Goal: Task Accomplishment & Management: Complete application form

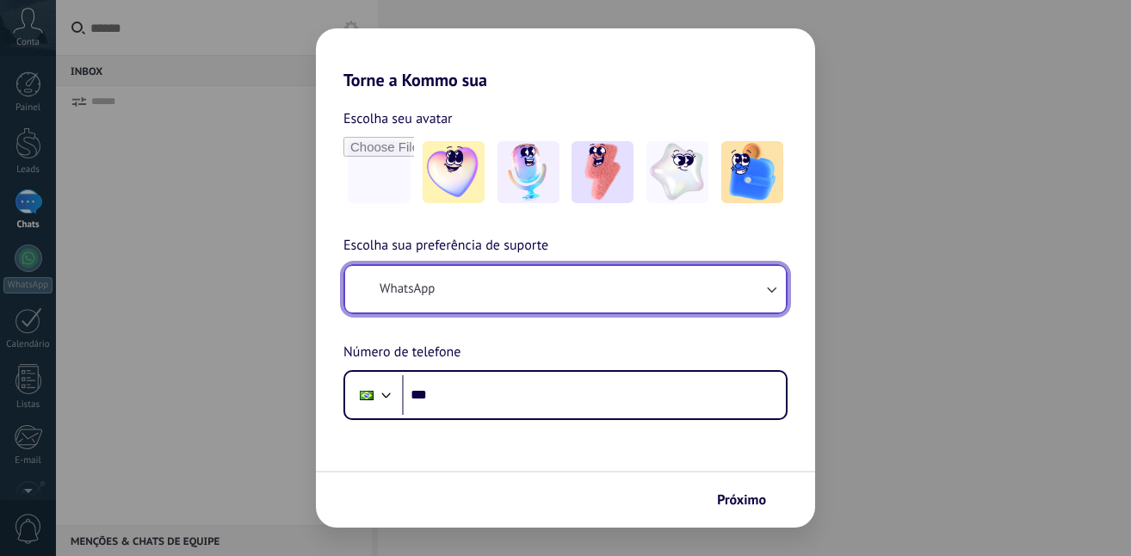
click at [721, 296] on button "WhatsApp" at bounding box center [565, 289] width 441 height 46
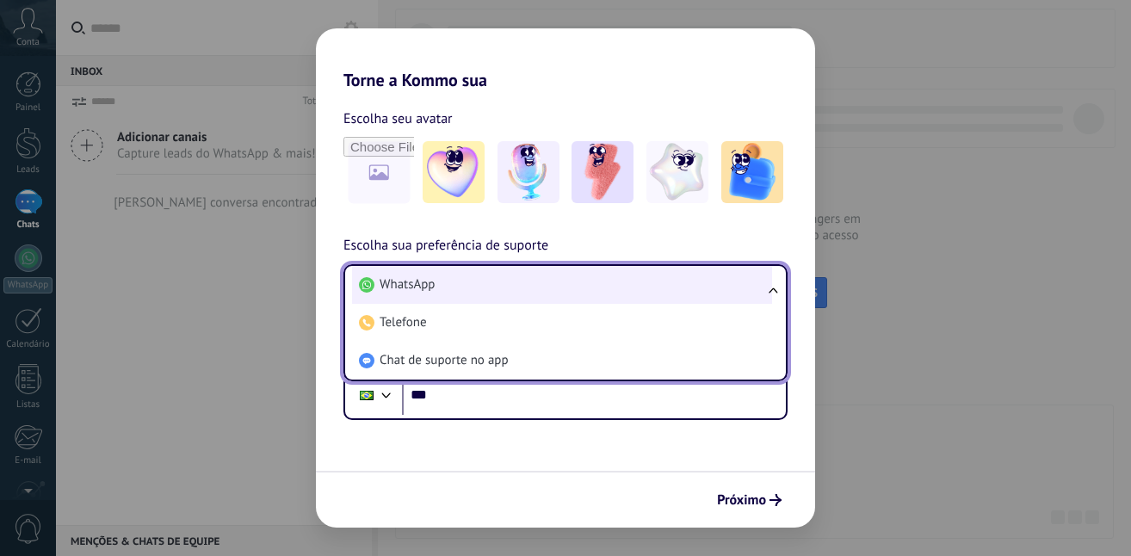
click at [580, 292] on li "WhatsApp" at bounding box center [562, 285] width 420 height 38
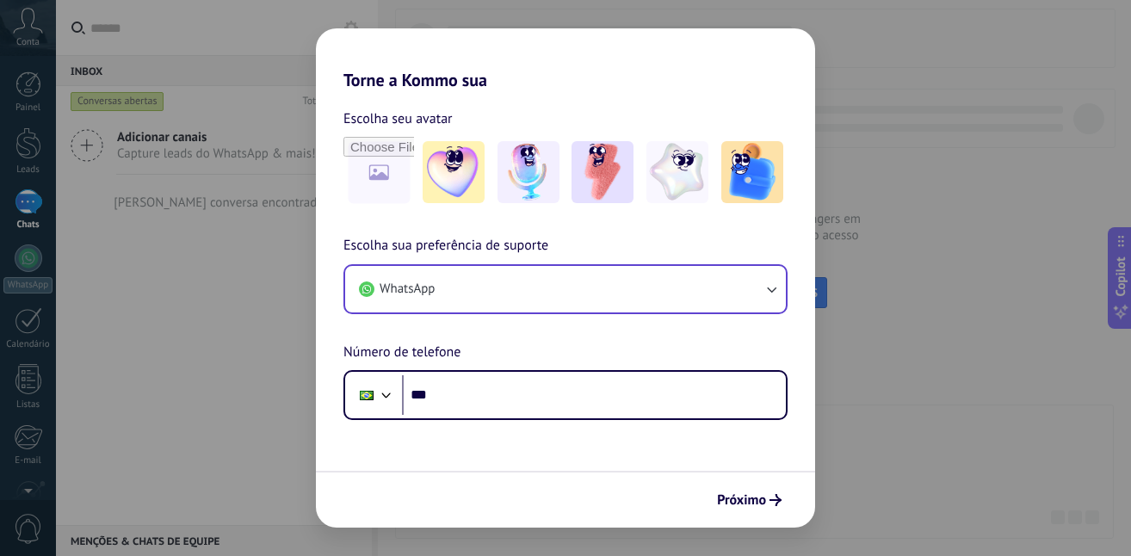
click at [666, 518] on div "Próximo" at bounding box center [565, 499] width 499 height 57
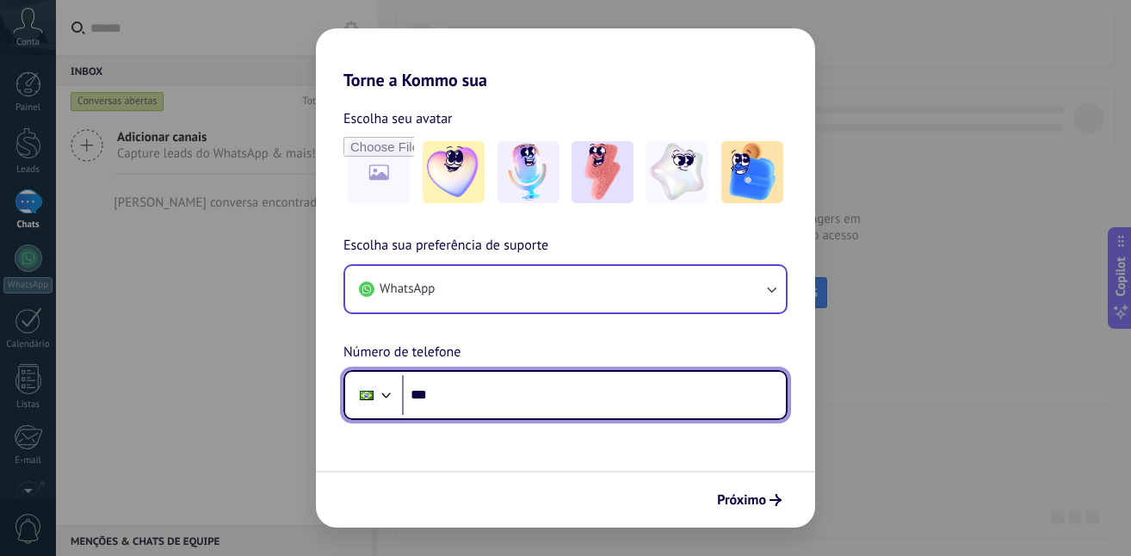
click at [686, 406] on input "***" at bounding box center [594, 395] width 384 height 40
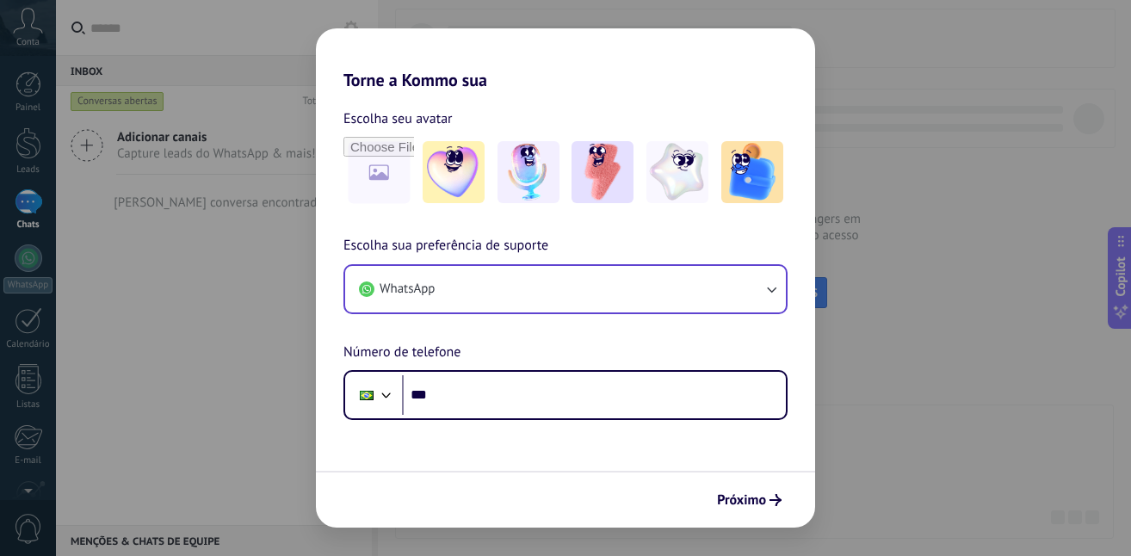
drag, startPoint x: 874, startPoint y: 455, endPoint x: 871, endPoint y: 464, distance: 9.0
click at [873, 455] on div "Torne a Kommo sua Escolha seu avatar Escolha sua preferência de suporte WhatsAp…" at bounding box center [565, 278] width 1131 height 556
click at [1073, 418] on div "Torne a Kommo sua Escolha seu avatar Escolha sua preferência de suporte WhatsAp…" at bounding box center [565, 278] width 1131 height 556
click at [1069, 416] on div "Torne a Kommo sua Escolha seu avatar Escolha sua preferência de suporte WhatsAp…" at bounding box center [565, 278] width 1131 height 556
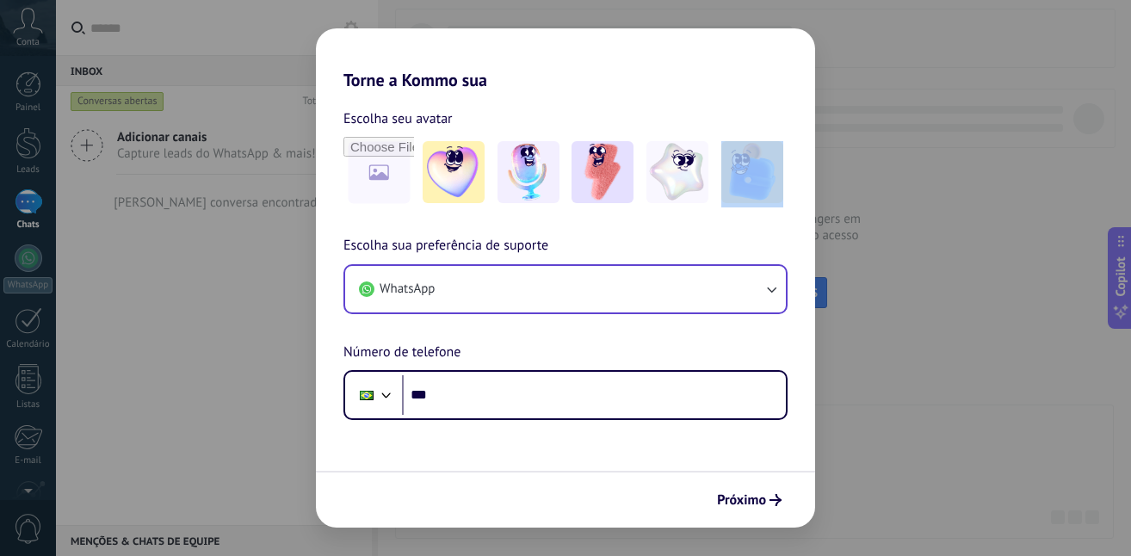
click at [1065, 416] on div "Torne a Kommo sua Escolha seu avatar Escolha sua preferência de suporte WhatsAp…" at bounding box center [565, 278] width 1131 height 556
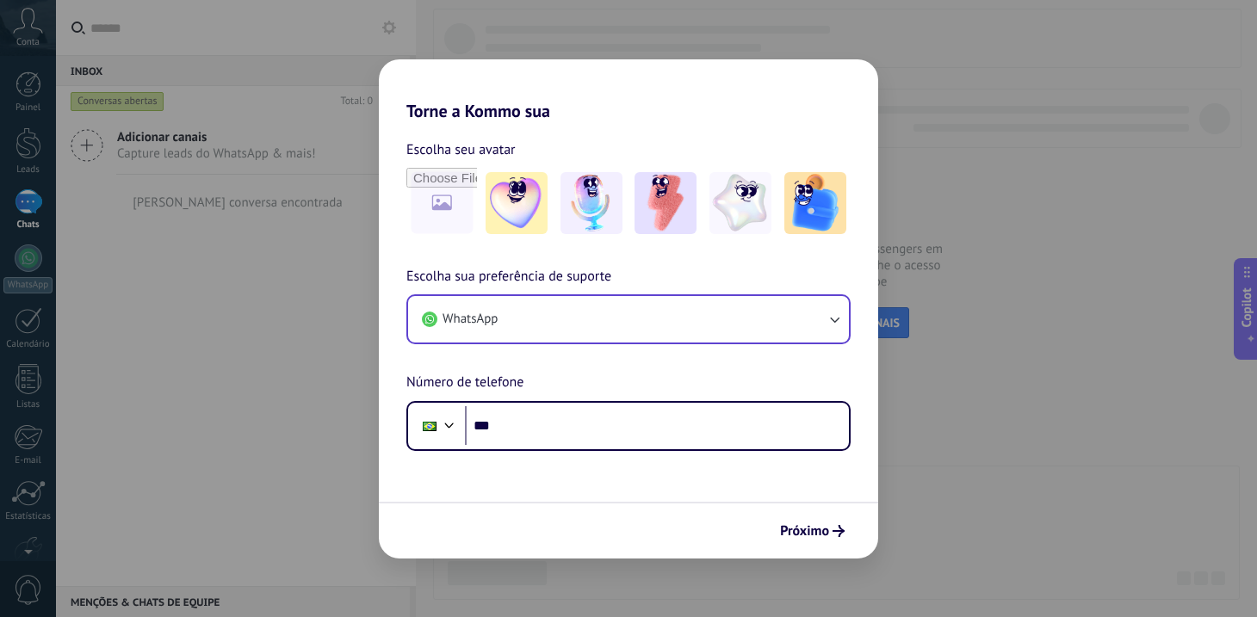
click at [353, 277] on div "Torne a Kommo sua Escolha seu avatar Escolha sua preferência de suporte WhatsAp…" at bounding box center [628, 308] width 1257 height 617
drag, startPoint x: 38, startPoint y: 0, endPoint x: 202, endPoint y: 342, distance: 379.3
click at [202, 342] on div "Torne a Kommo sua Escolha seu avatar Escolha sua preferência de suporte WhatsAp…" at bounding box center [628, 308] width 1257 height 617
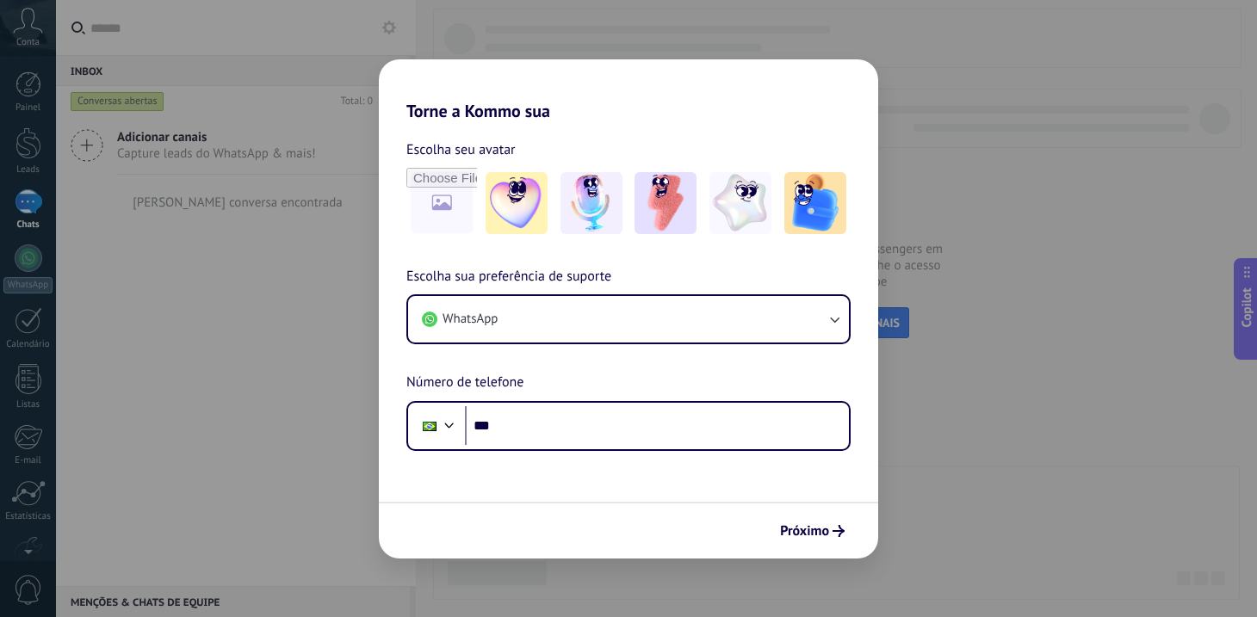
drag, startPoint x: 239, startPoint y: 278, endPoint x: 232, endPoint y: 271, distance: 9.2
click at [237, 278] on div "Torne a Kommo sua Escolha seu avatar Escolha sua preferência de suporte WhatsAp…" at bounding box center [628, 308] width 1257 height 617
click at [232, 271] on div "Torne a Kommo sua Escolha seu avatar Escolha sua preferência de suporte WhatsAp…" at bounding box center [628, 308] width 1257 height 617
click at [226, 264] on div "Torne a Kommo sua Escolha seu avatar Escolha sua preferência de suporte WhatsAp…" at bounding box center [628, 308] width 1257 height 617
drag, startPoint x: 839, startPoint y: 84, endPoint x: 819, endPoint y: 83, distance: 20.7
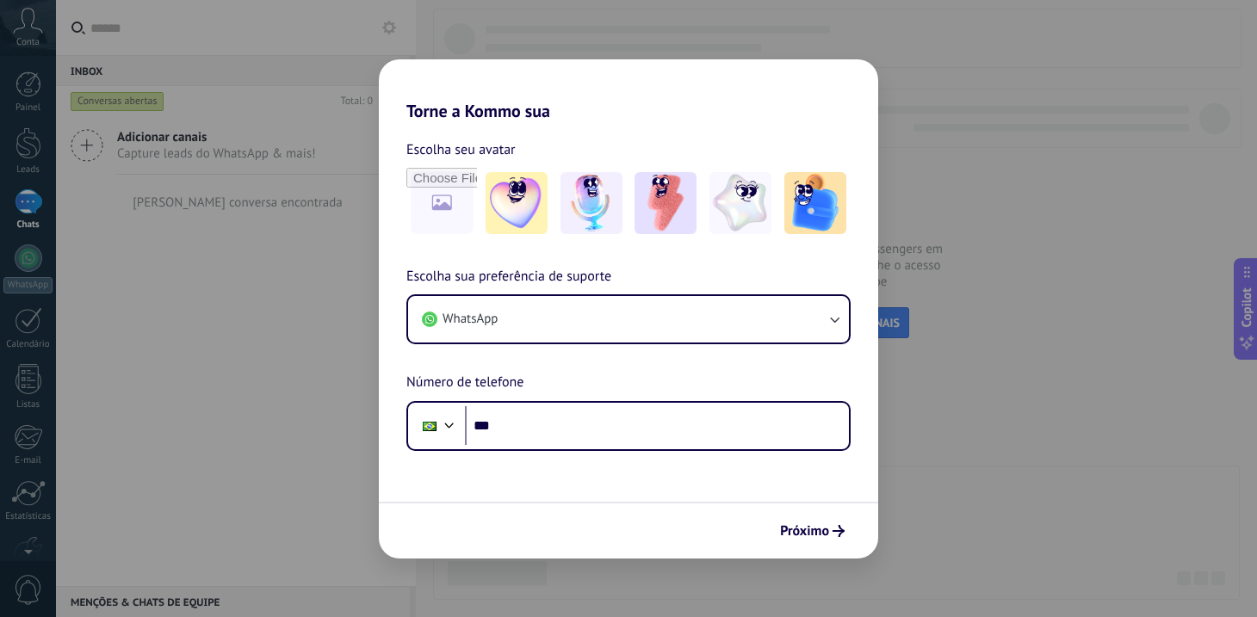
click at [827, 80] on h2 "Torne a Kommo sua" at bounding box center [628, 90] width 499 height 62
click at [831, 104] on h2 "Torne a Kommo sua" at bounding box center [628, 90] width 499 height 62
click at [821, 99] on h2 "Torne a Kommo sua" at bounding box center [628, 90] width 499 height 62
click at [824, 67] on div "Torne a Kommo sua Escolha seu avatar Escolha sua preferência de suporte WhatsAp…" at bounding box center [628, 308] width 1257 height 617
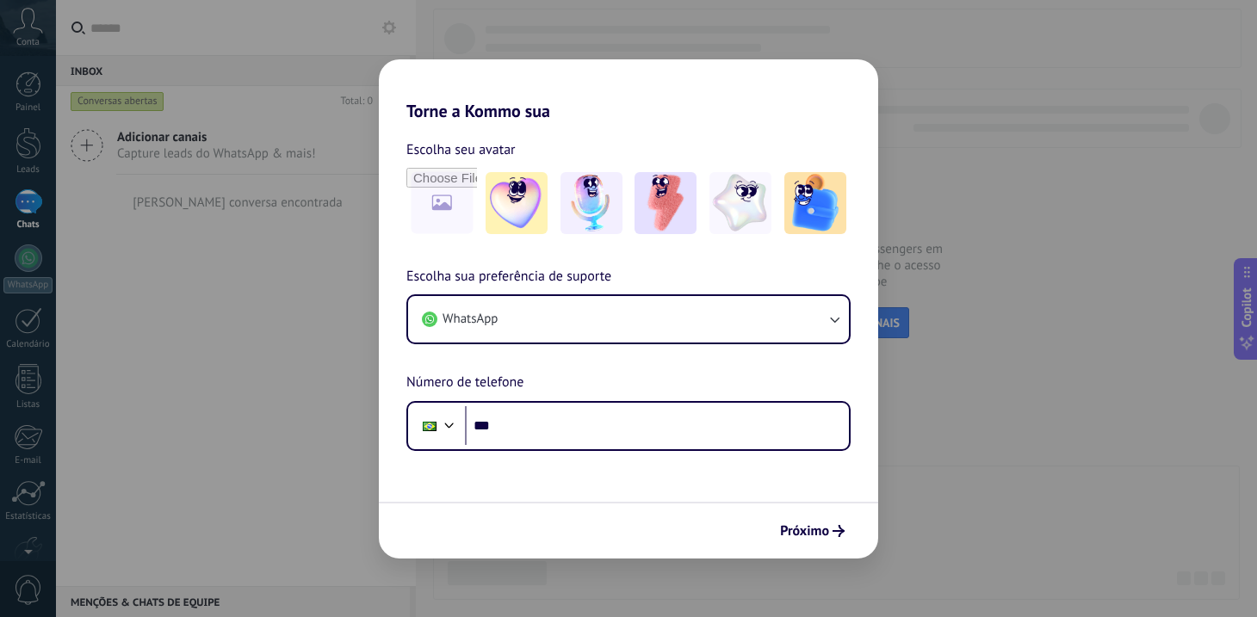
click at [370, 69] on div "Torne a Kommo sua Escolha seu avatar Escolha sua preferência de suporte WhatsAp…" at bounding box center [628, 308] width 1257 height 617
drag, startPoint x: 401, startPoint y: 90, endPoint x: 393, endPoint y: 83, distance: 10.4
click at [400, 87] on h2 "Torne a Kommo sua" at bounding box center [628, 90] width 499 height 62
click at [393, 83] on h2 "Torne a Kommo sua" at bounding box center [628, 90] width 499 height 62
drag, startPoint x: 369, startPoint y: 255, endPoint x: 357, endPoint y: 255, distance: 11.2
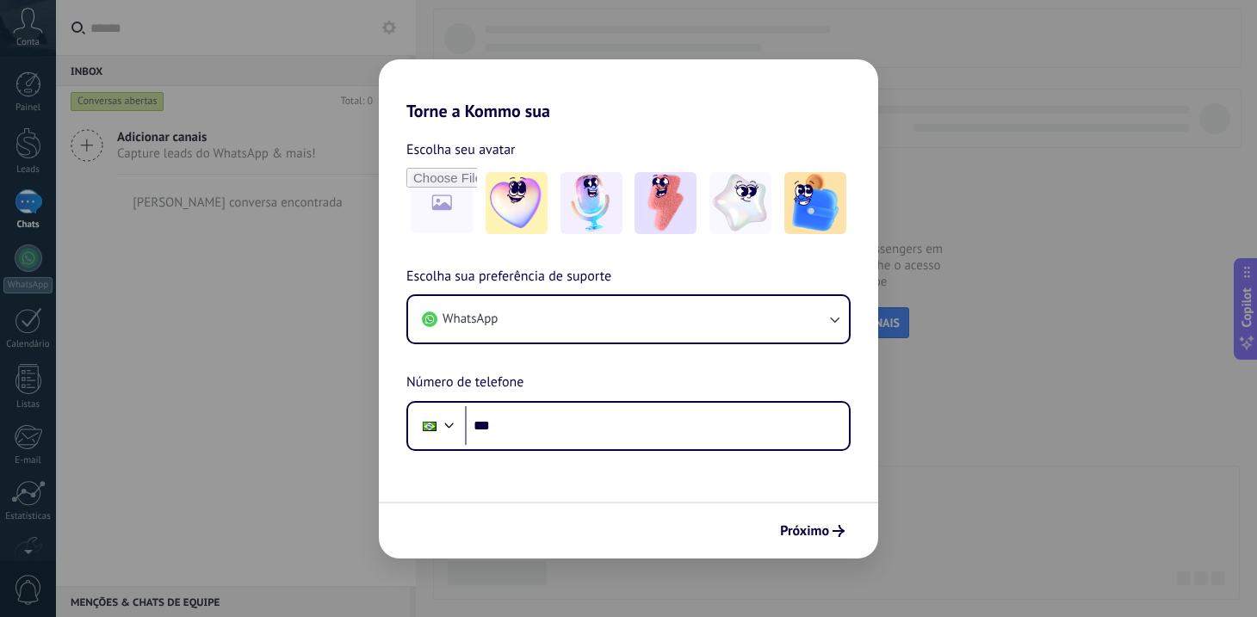
click at [362, 255] on div "Torne a Kommo sua Escolha seu avatar Escolha sua preferência de suporte WhatsAp…" at bounding box center [628, 308] width 1257 height 617
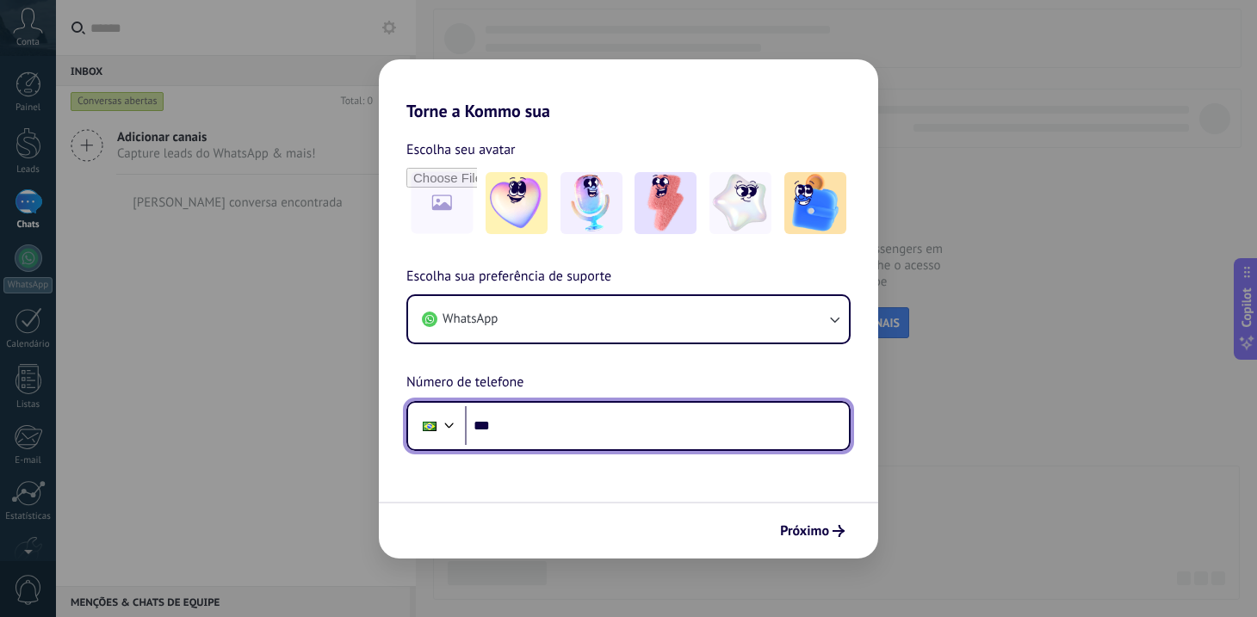
click at [621, 445] on input "***" at bounding box center [657, 426] width 384 height 40
type input "**********"
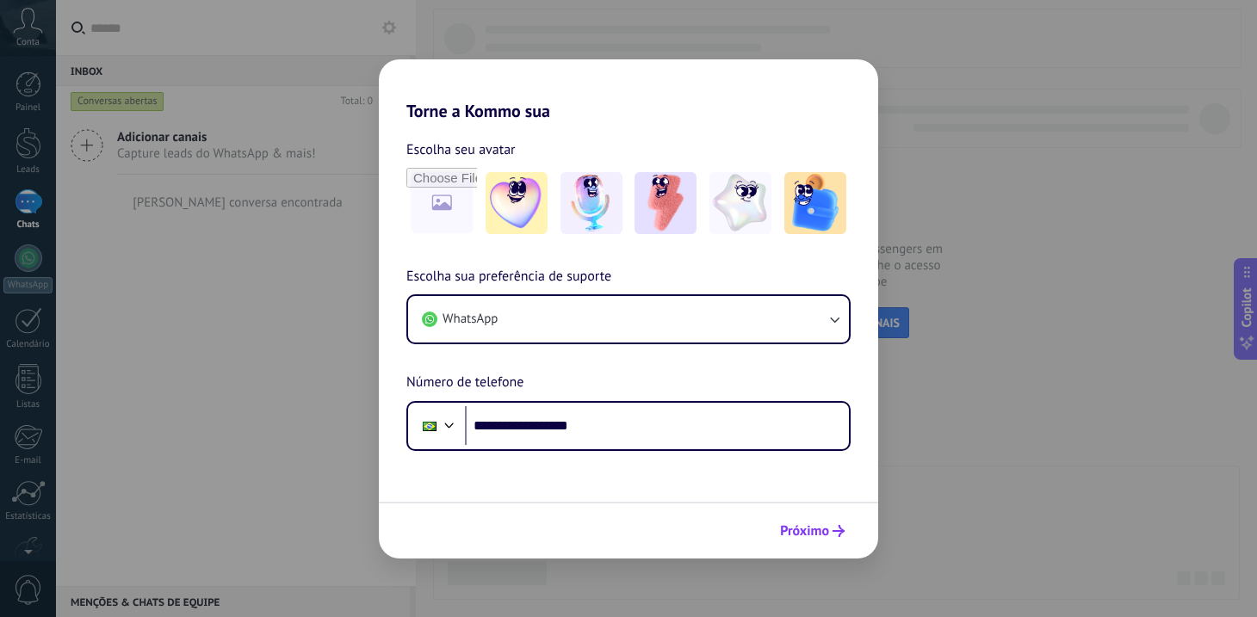
click at [831, 517] on div "Próximo" at bounding box center [812, 531] width 80 height 29
click at [820, 519] on button "Próximo" at bounding box center [812, 531] width 80 height 29
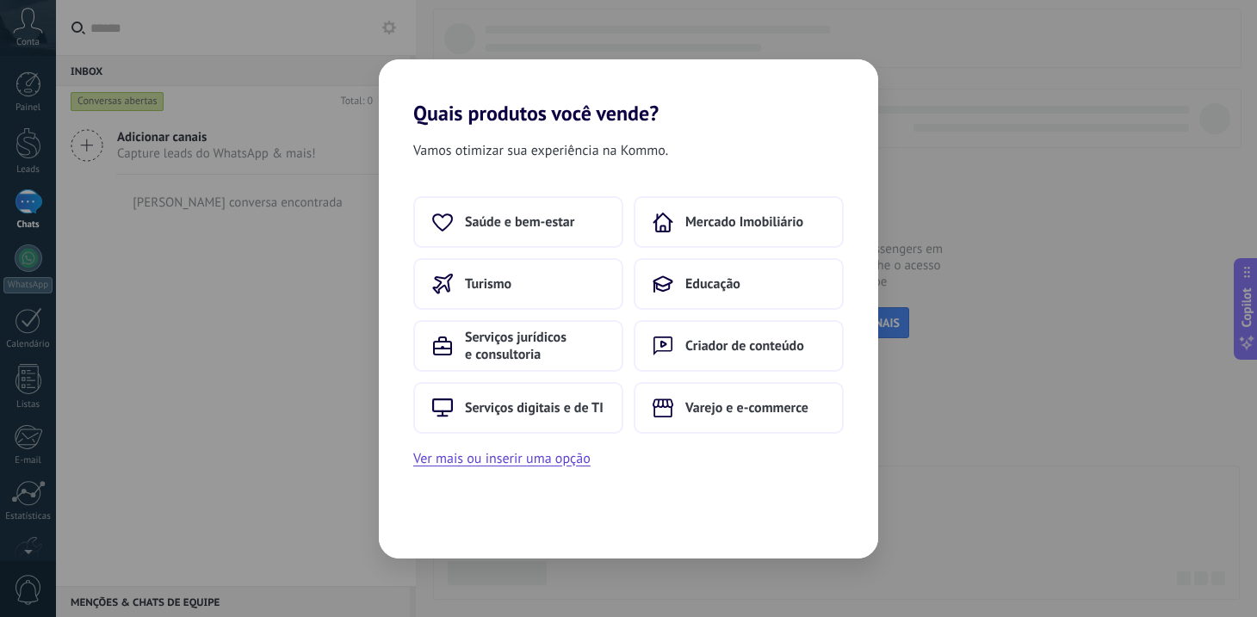
click at [701, 377] on div "Saúde e bem-estar Mercado Imobiliário Turismo Educação Serviços jurídicos e con…" at bounding box center [628, 315] width 431 height 238
click at [689, 277] on span "Educação" at bounding box center [712, 284] width 55 height 17
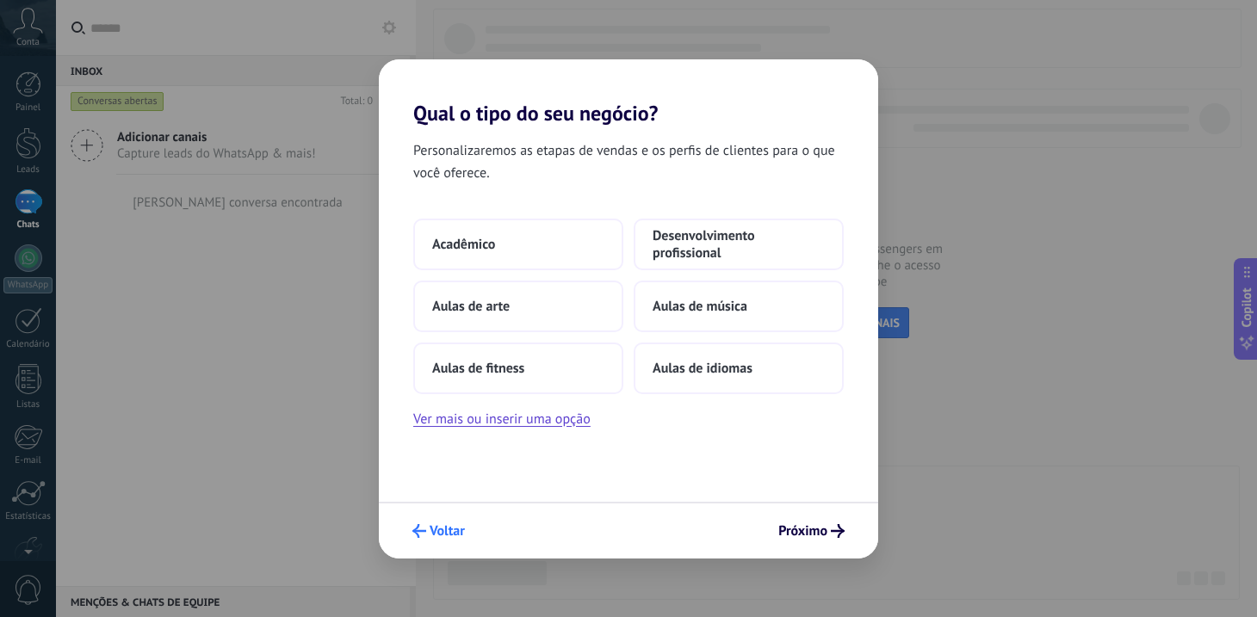
click at [433, 530] on span "Voltar" at bounding box center [447, 531] width 35 height 12
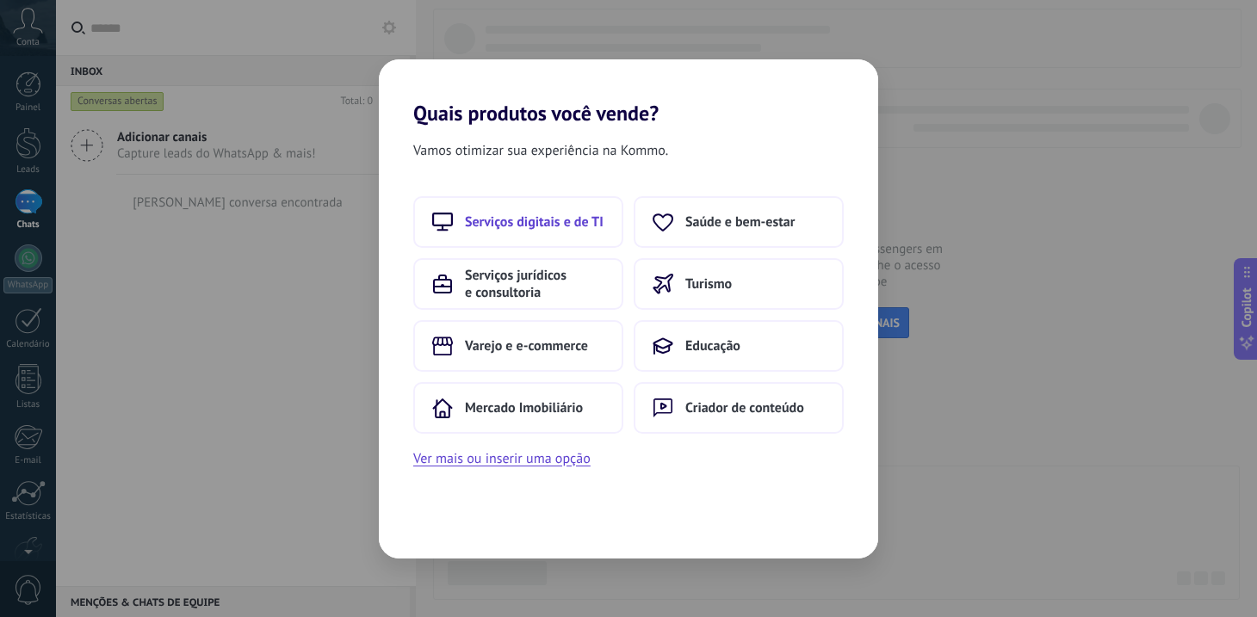
click at [604, 214] on button "Serviços digitais e de TI" at bounding box center [518, 222] width 210 height 52
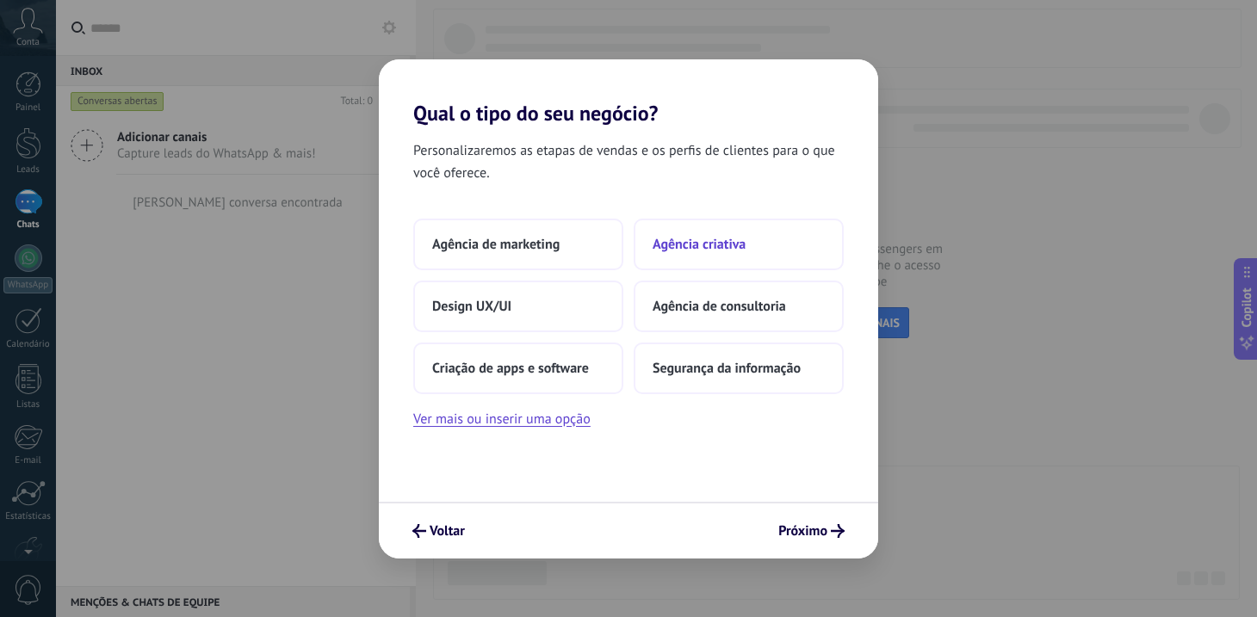
click at [789, 244] on button "Agência criativa" at bounding box center [739, 245] width 210 height 52
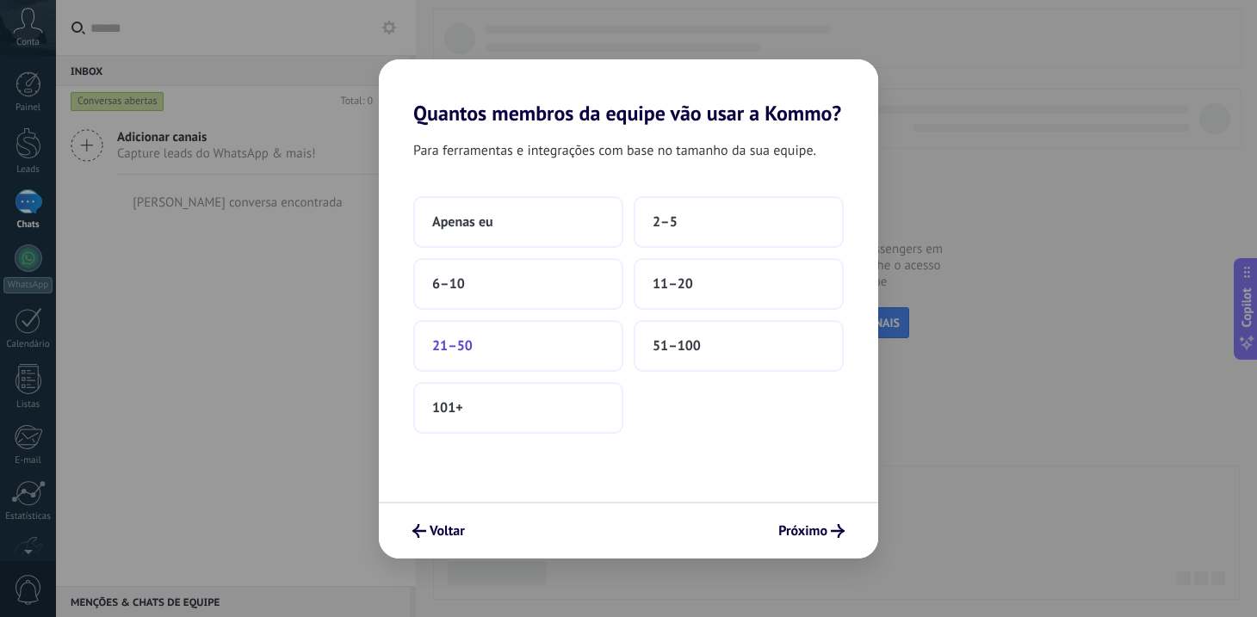
click at [510, 354] on button "21–50" at bounding box center [518, 346] width 210 height 52
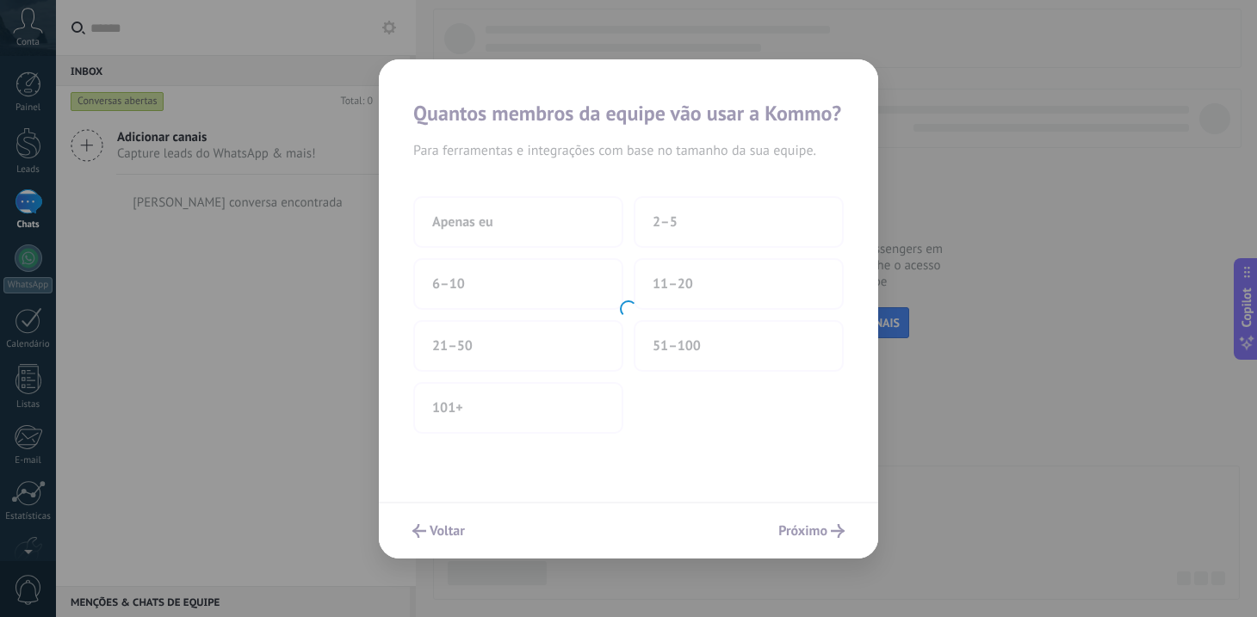
click at [812, 527] on div at bounding box center [628, 308] width 499 height 499
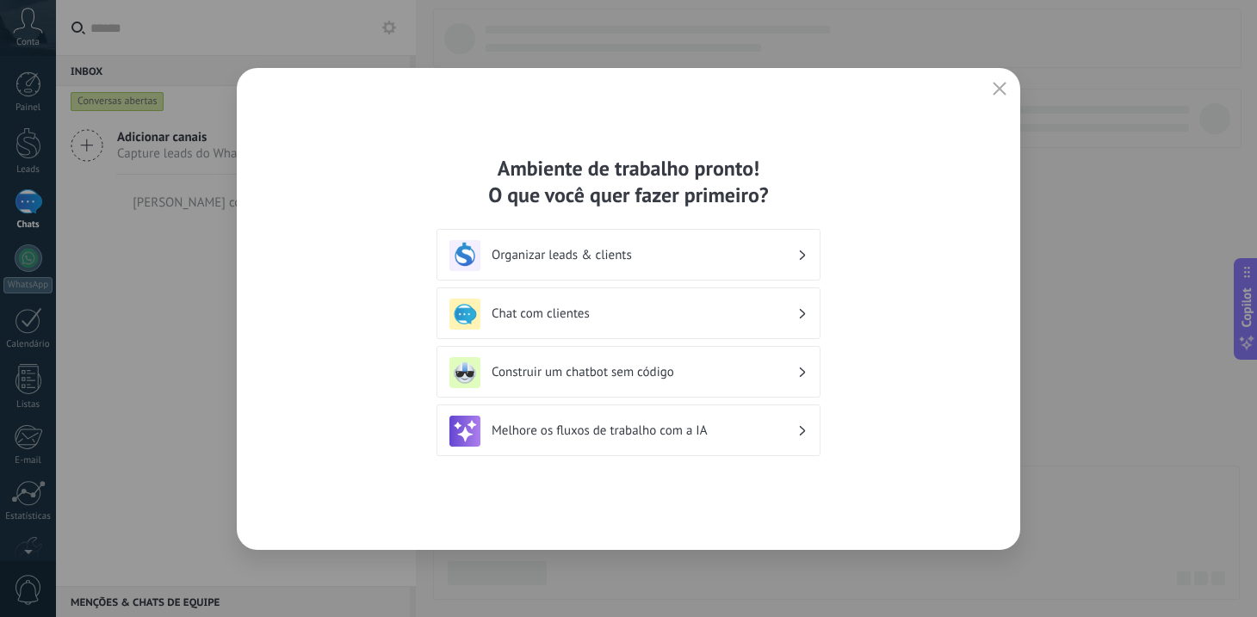
click at [709, 252] on h3 "Organizar leads & clients" at bounding box center [645, 255] width 306 height 16
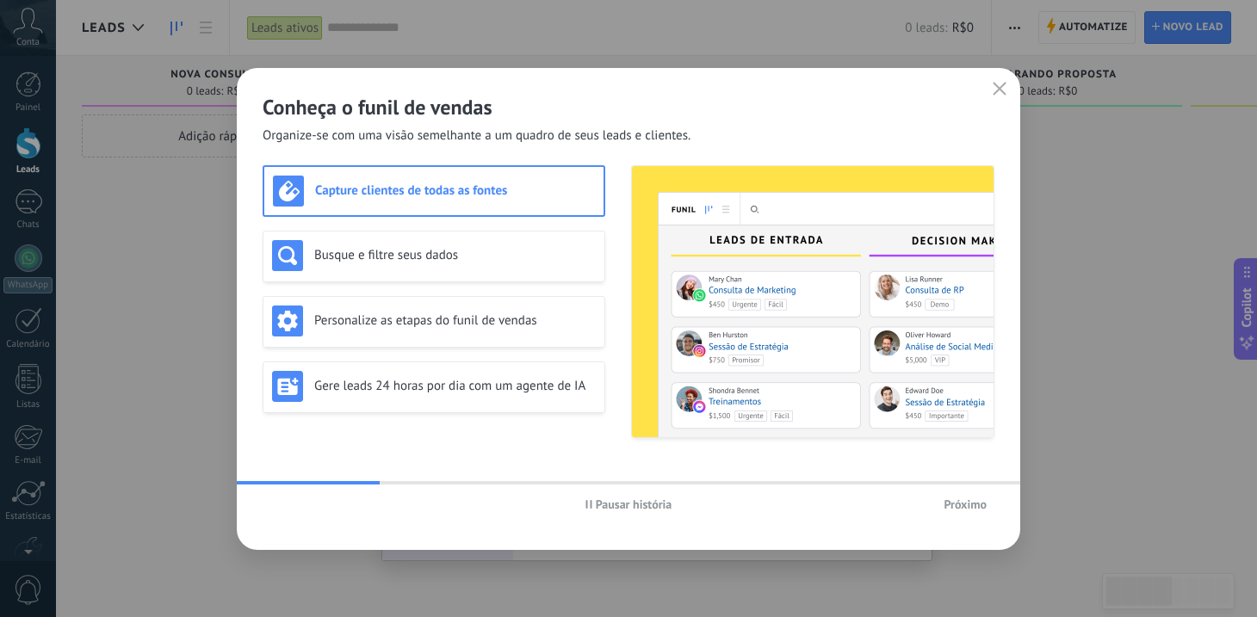
click at [967, 506] on span "Próximo" at bounding box center [965, 505] width 43 height 12
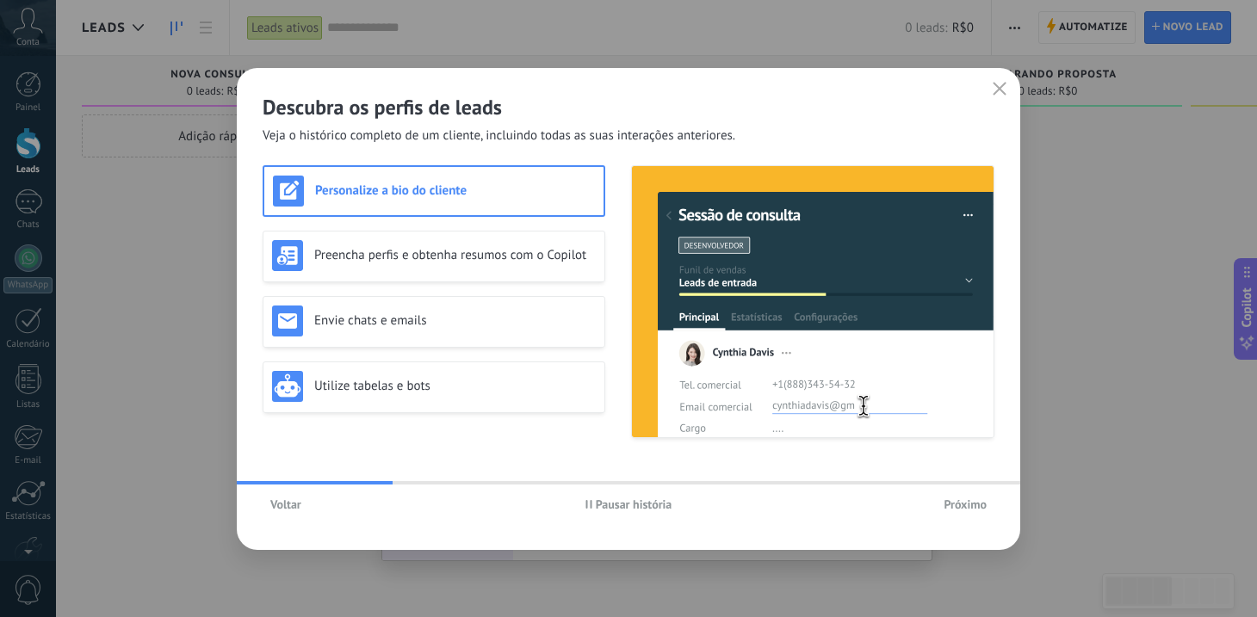
click at [952, 504] on span "Próximo" at bounding box center [965, 505] width 43 height 12
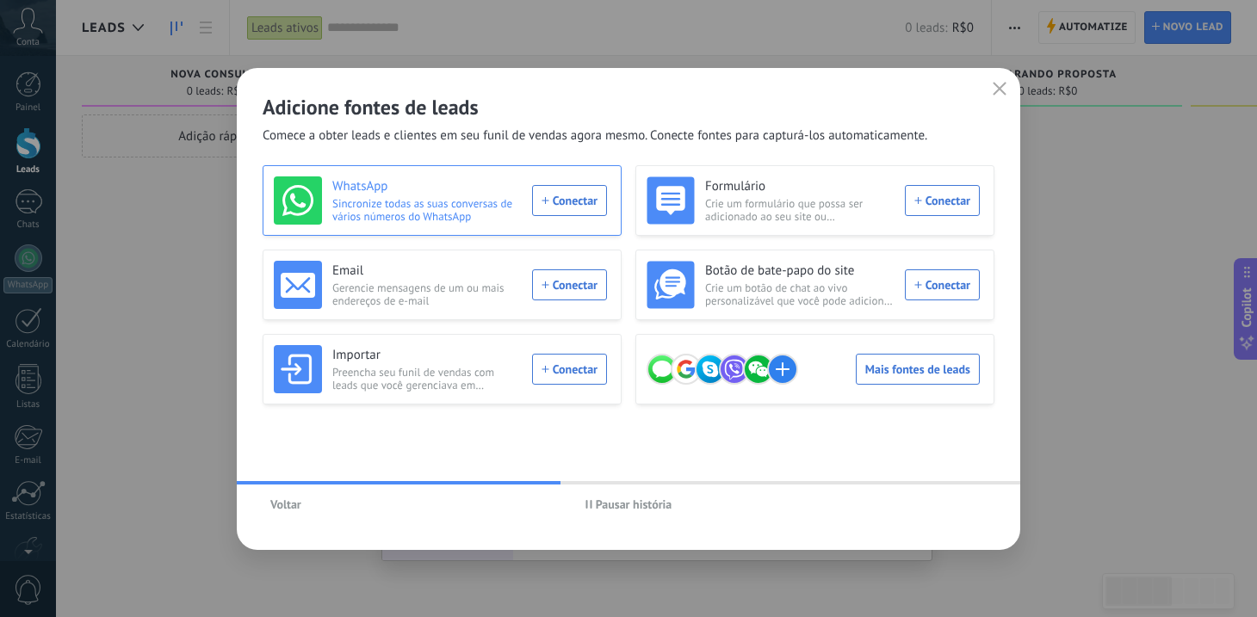
click at [579, 200] on div "WhatsApp Sincronize todas as suas conversas de vários números do WhatsApp Conec…" at bounding box center [440, 201] width 333 height 48
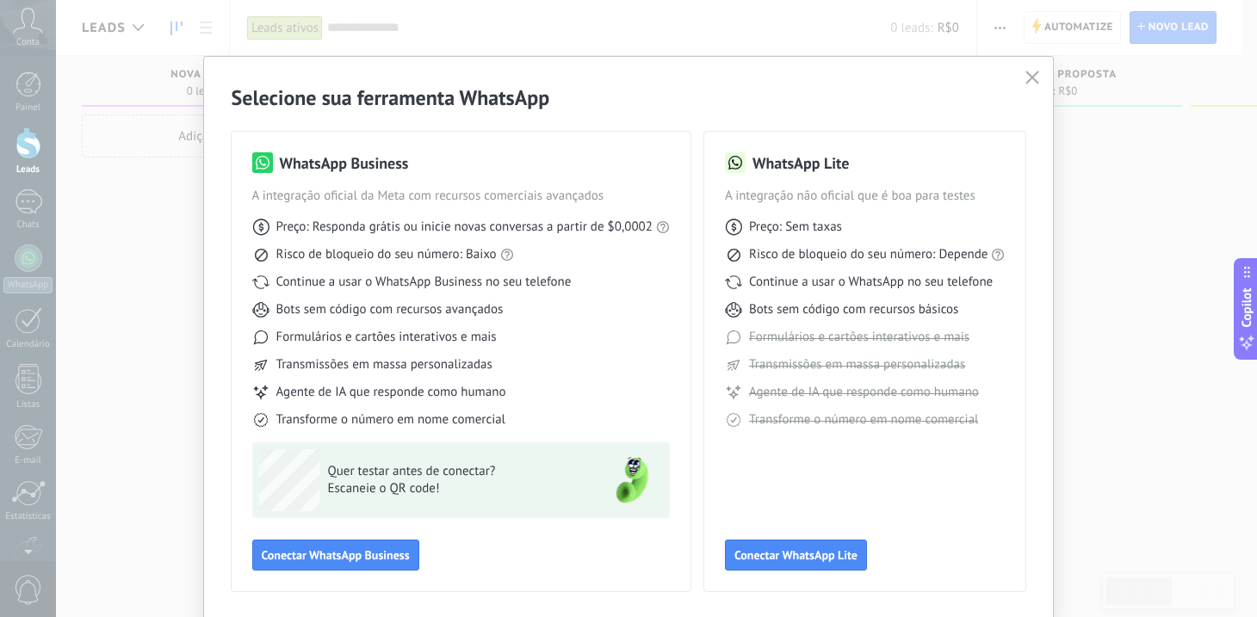
scroll to position [58, 0]
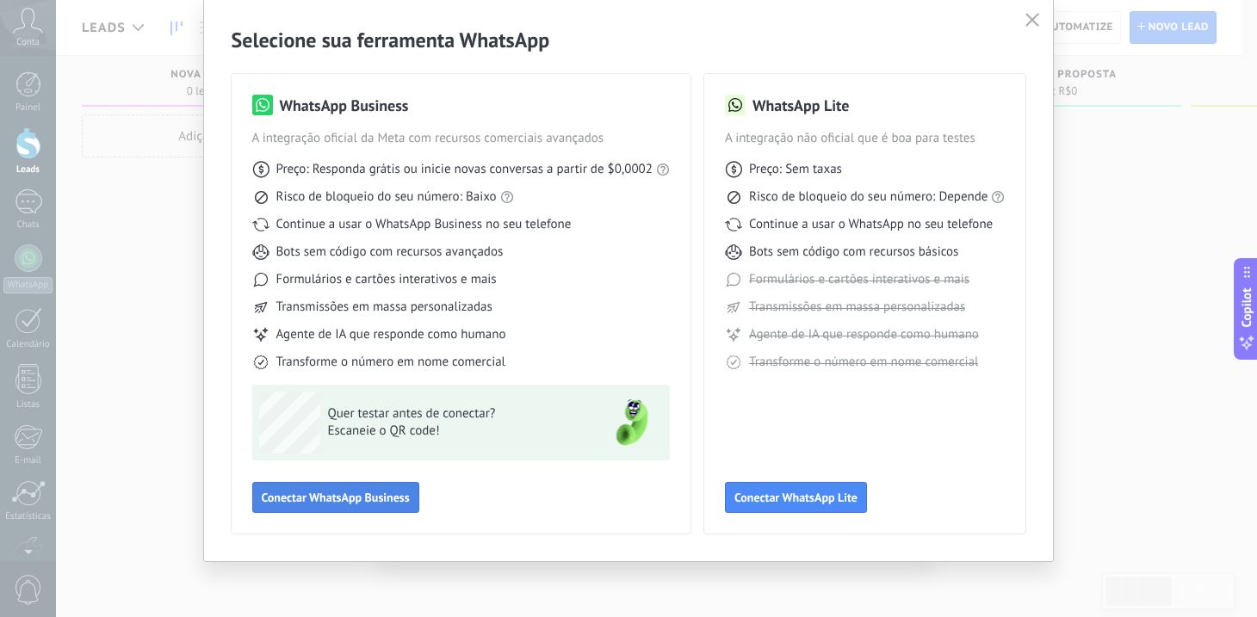
click at [384, 499] on span "Conectar WhatsApp Business" at bounding box center [336, 498] width 148 height 12
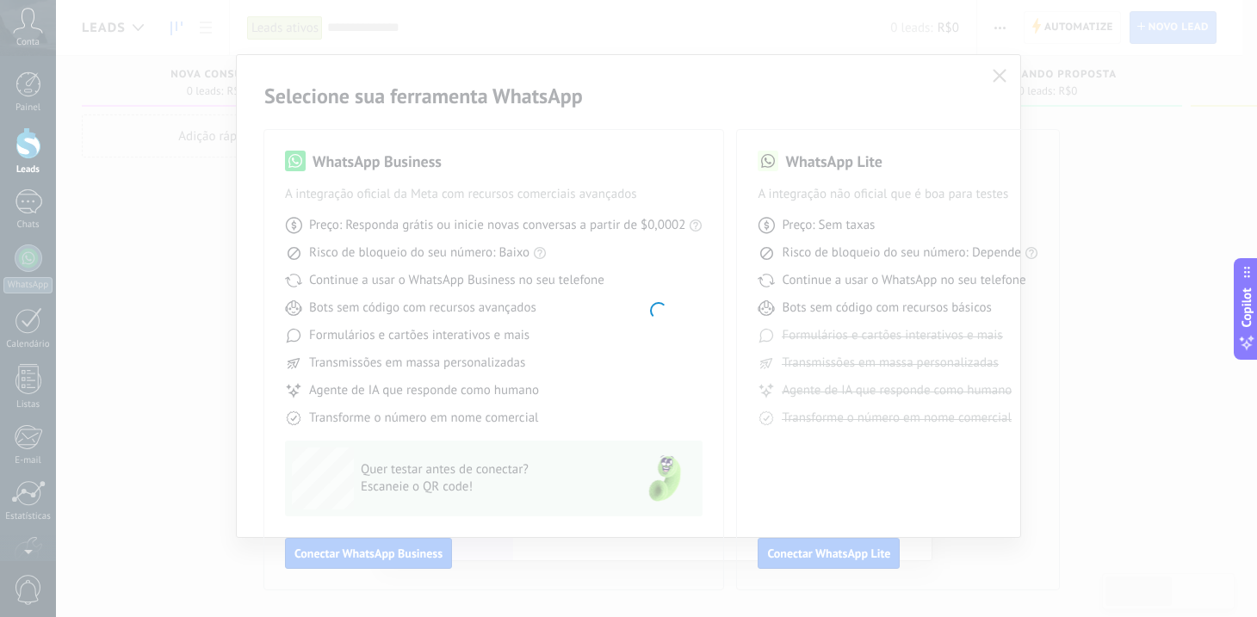
scroll to position [1, 0]
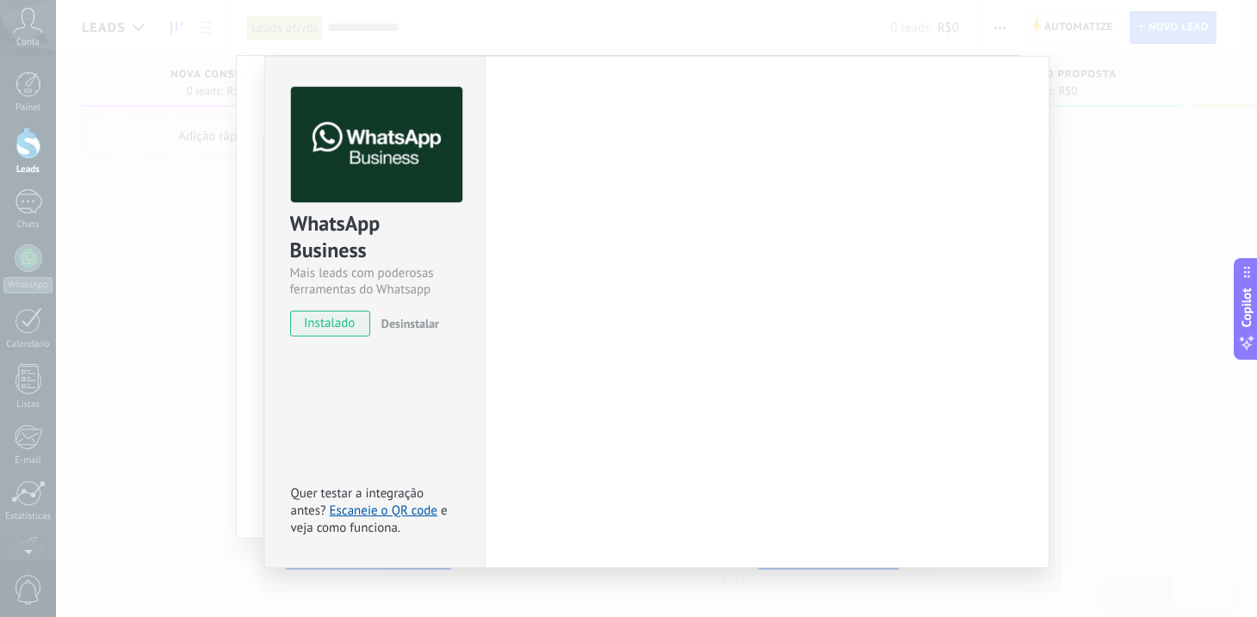
click at [995, 424] on div "Configurações Autorização This tab logs the users who have granted integration …" at bounding box center [767, 312] width 565 height 512
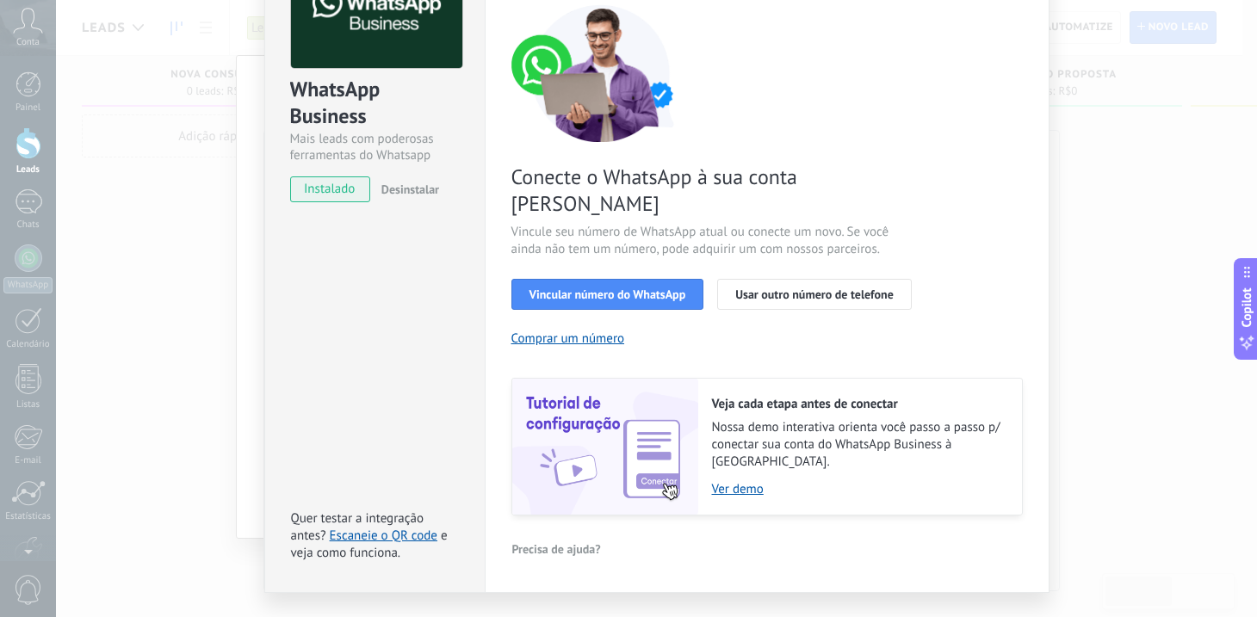
scroll to position [135, 0]
click at [753, 480] on link "Ver demo" at bounding box center [858, 488] width 293 height 16
